Goal: Information Seeking & Learning: Learn about a topic

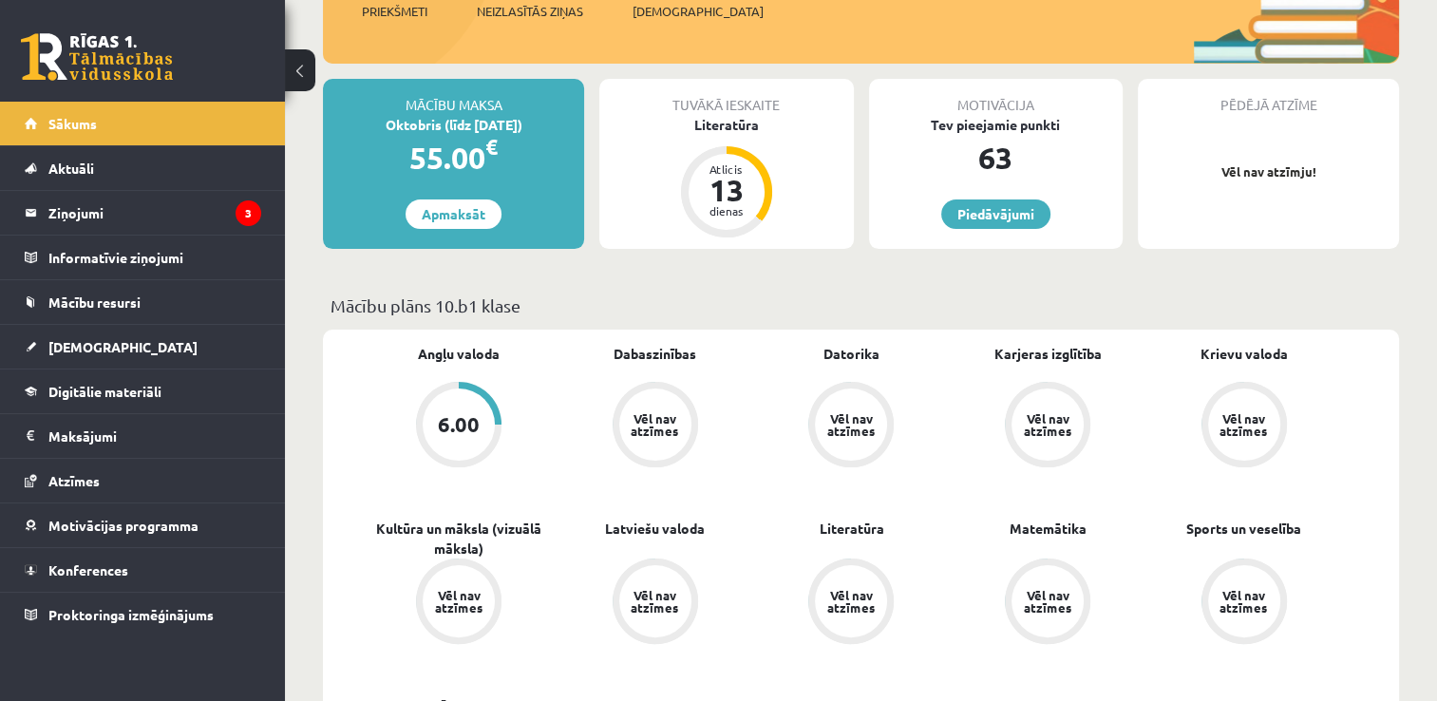
scroll to position [190, 0]
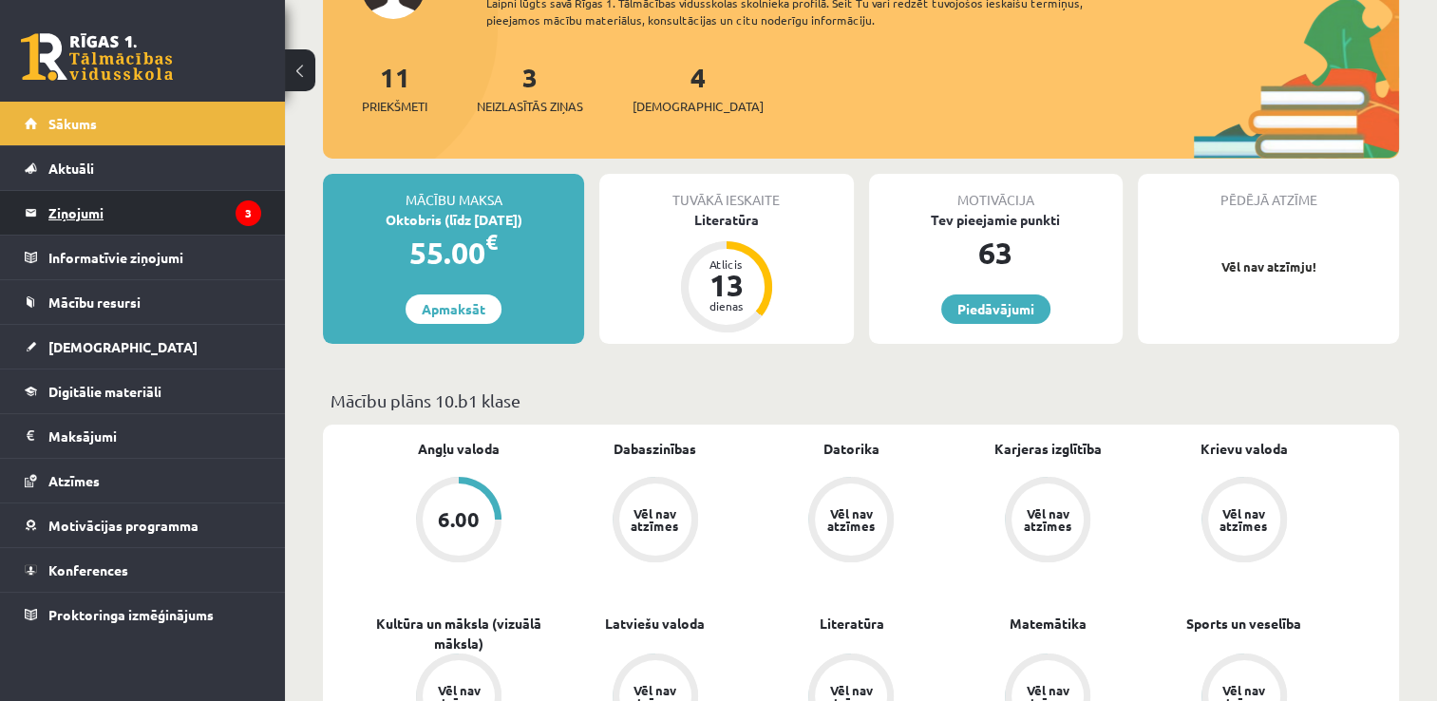
click at [98, 212] on legend "Ziņojumi 3" at bounding box center [154, 213] width 213 height 44
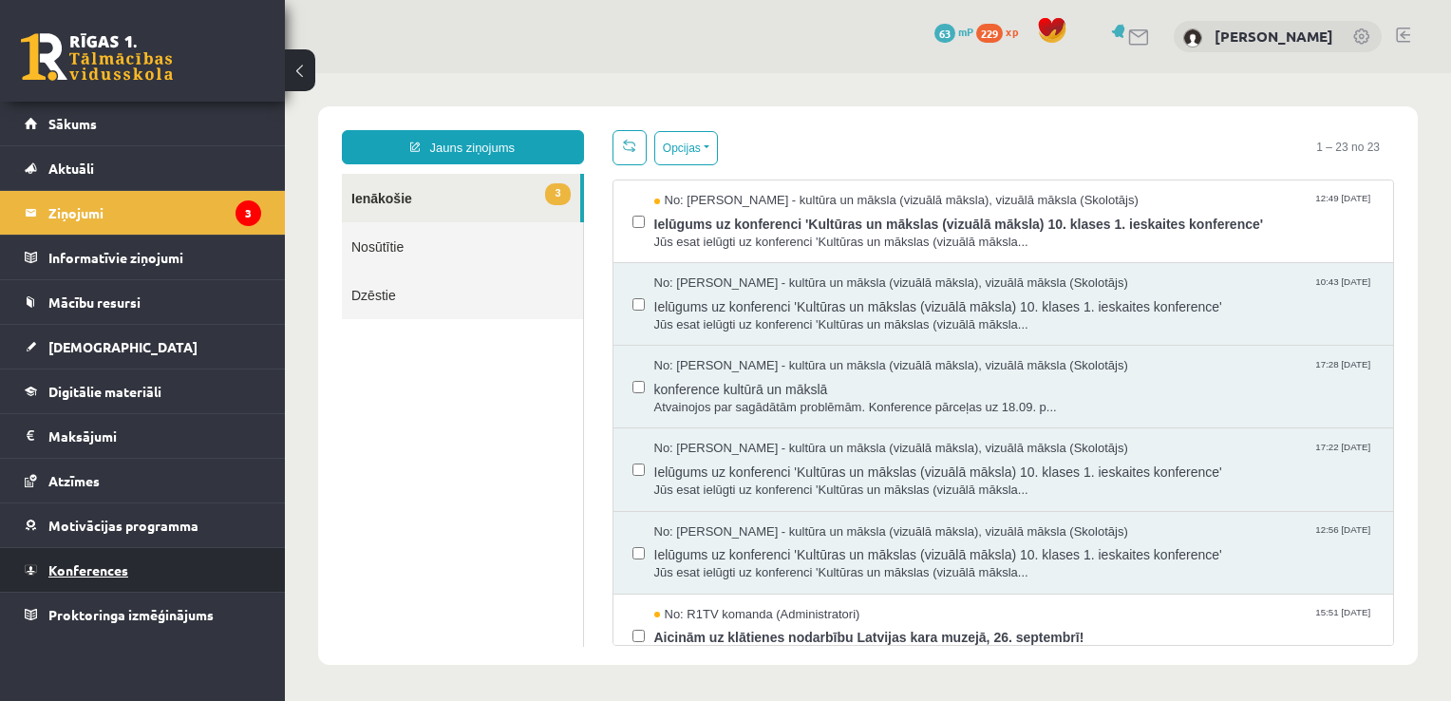
click at [93, 568] on span "Konferences" at bounding box center [88, 569] width 80 height 17
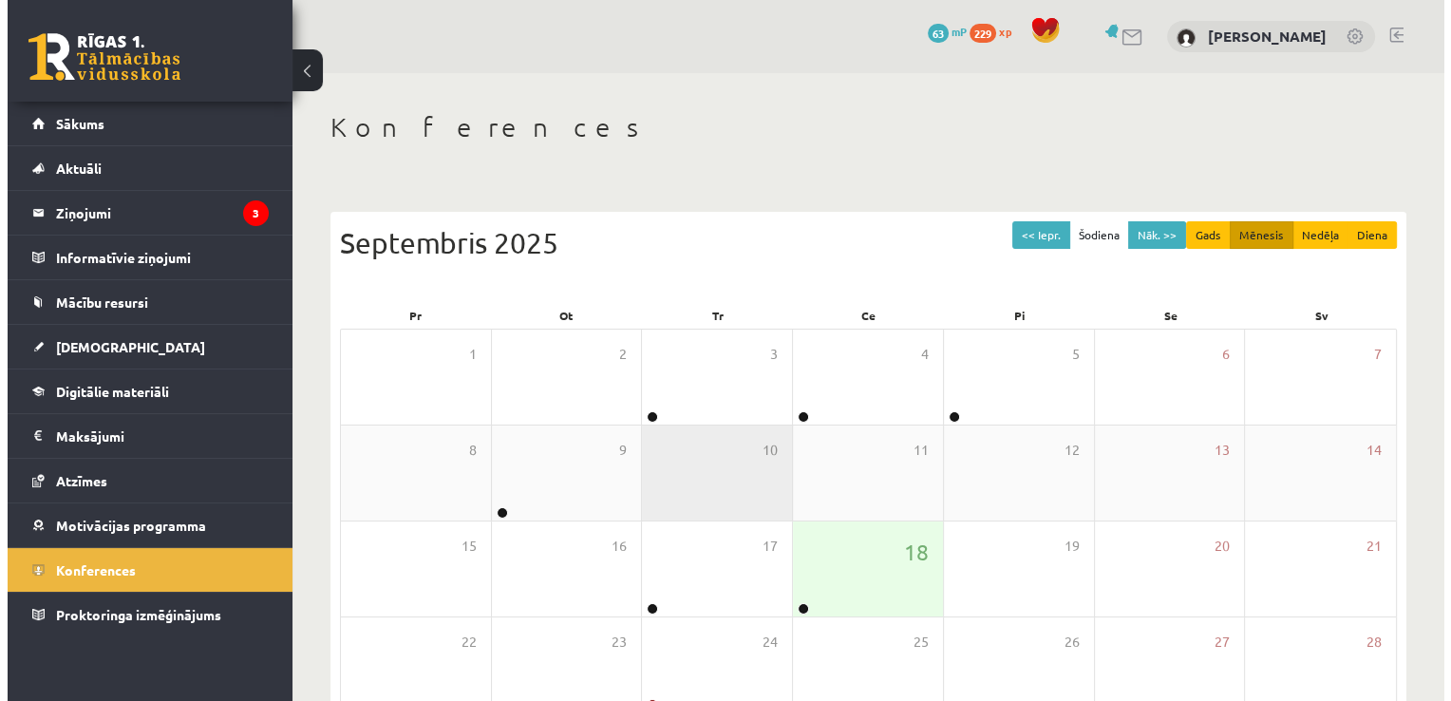
scroll to position [95, 0]
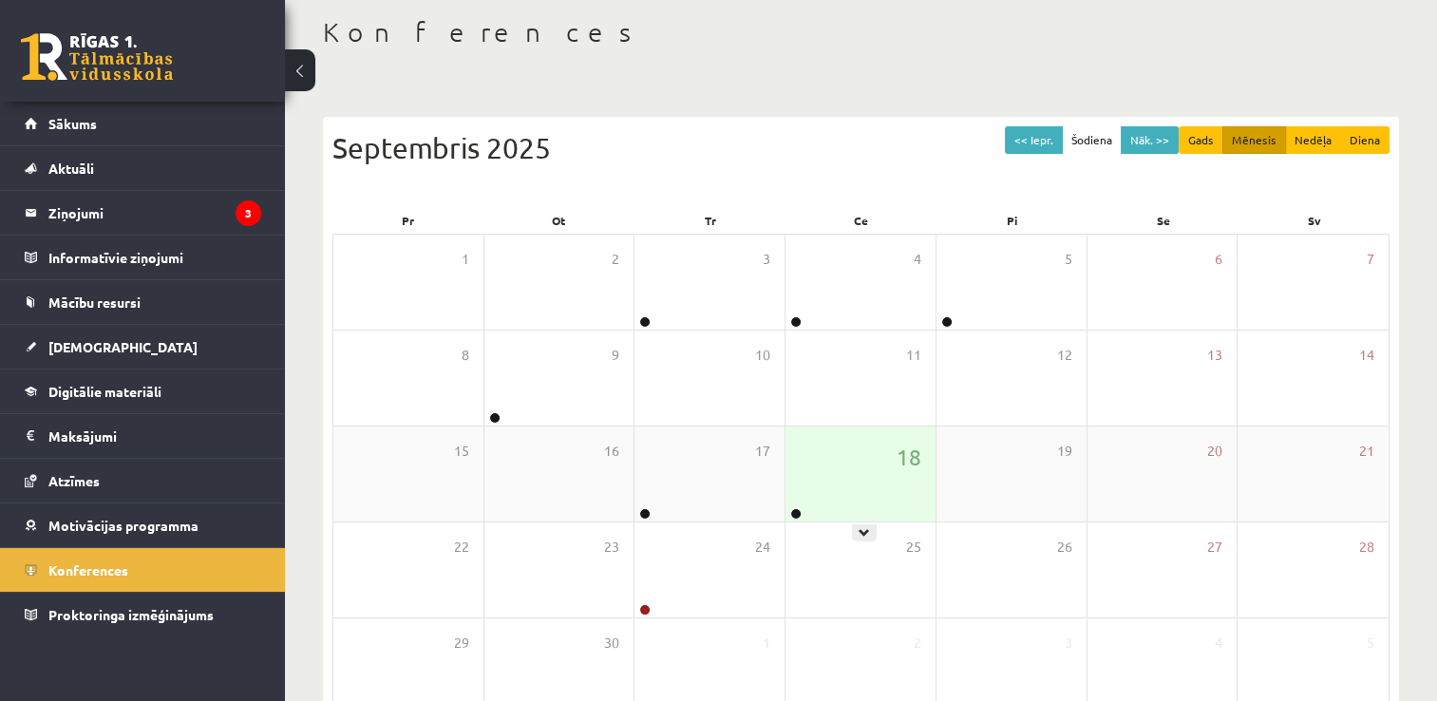
click at [854, 487] on div "18" at bounding box center [860, 473] width 150 height 95
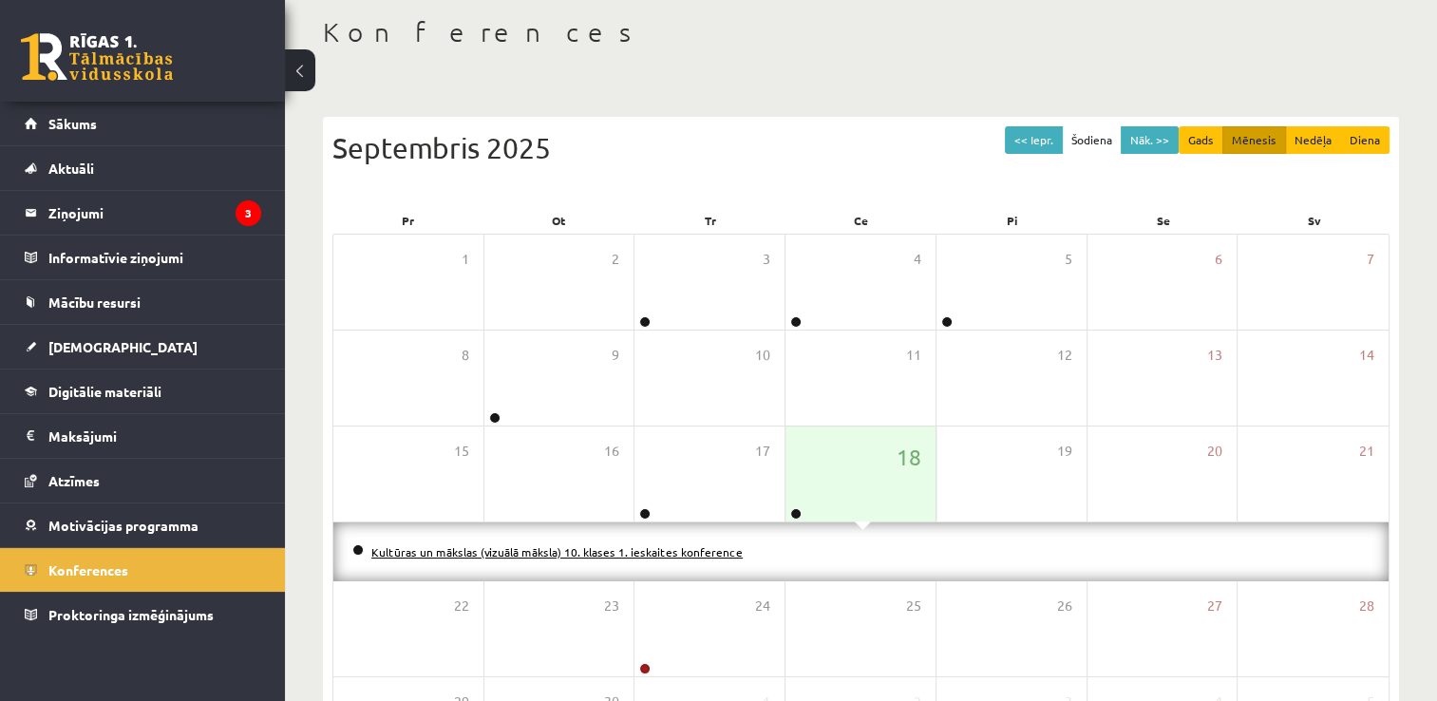
click at [515, 549] on link "Kultūras un mākslas (vizuālā māksla) 10. klases 1. ieskaites konference" at bounding box center [556, 551] width 371 height 15
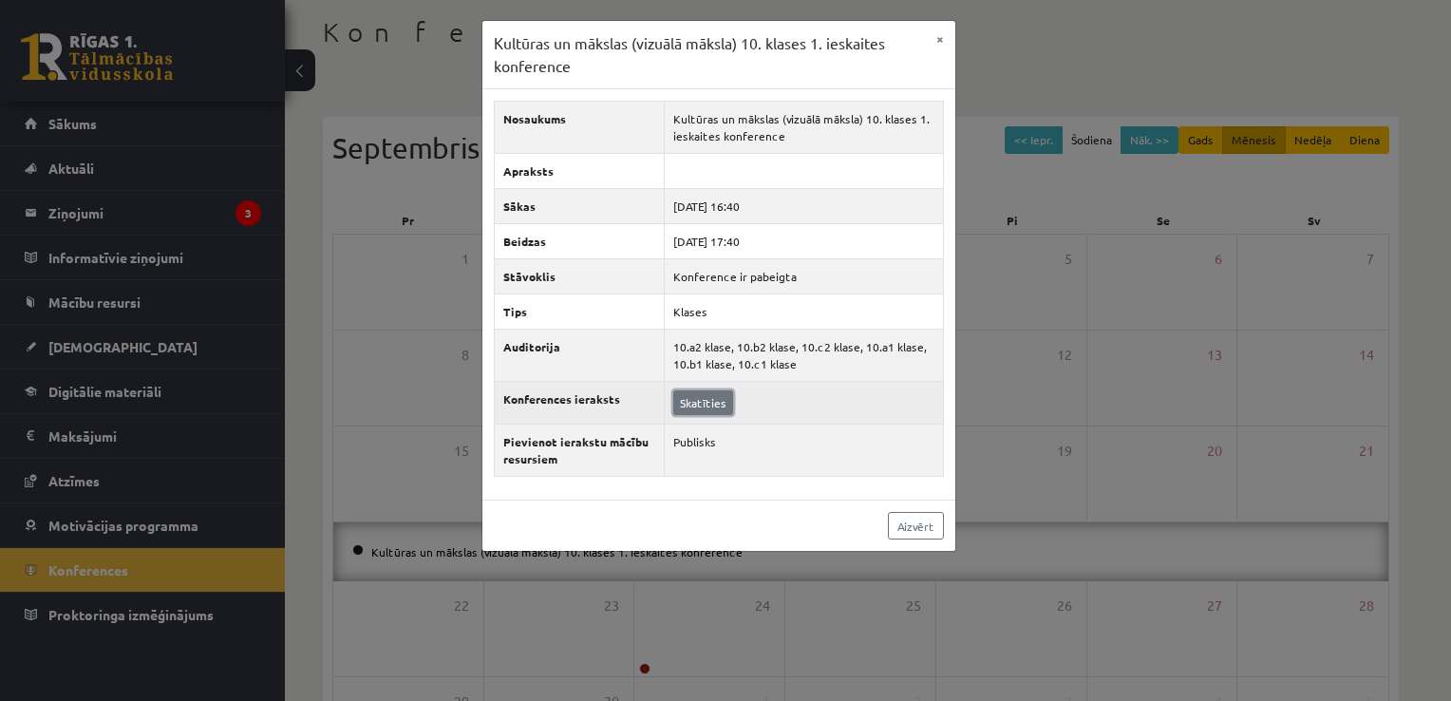
click at [706, 406] on link "Skatīties" at bounding box center [703, 402] width 60 height 25
